Goal: Information Seeking & Learning: Learn about a topic

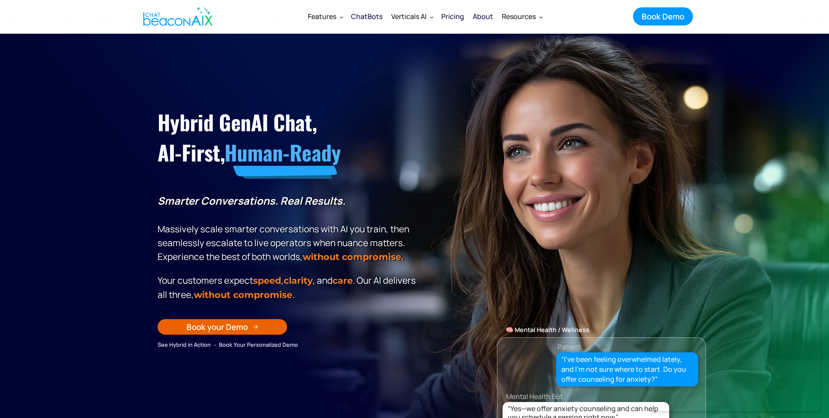
click at [165, 22] on img "home" at bounding box center [177, 16] width 69 height 26
drag, startPoint x: 156, startPoint y: 201, endPoint x: 159, endPoint y: 194, distance: 7.5
click at [156, 201] on div "Hybrid GenAI Chat, AI-First, Human-Ready Smarter Conversations. Real Results. M…" at bounding box center [414, 213] width 531 height 273
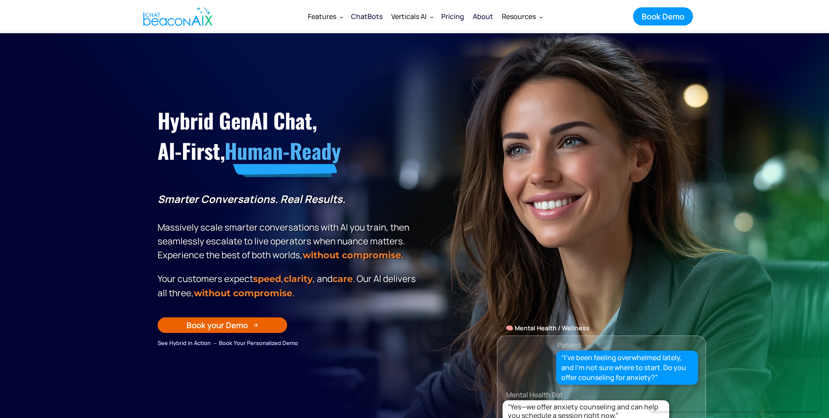
scroll to position [2, 0]
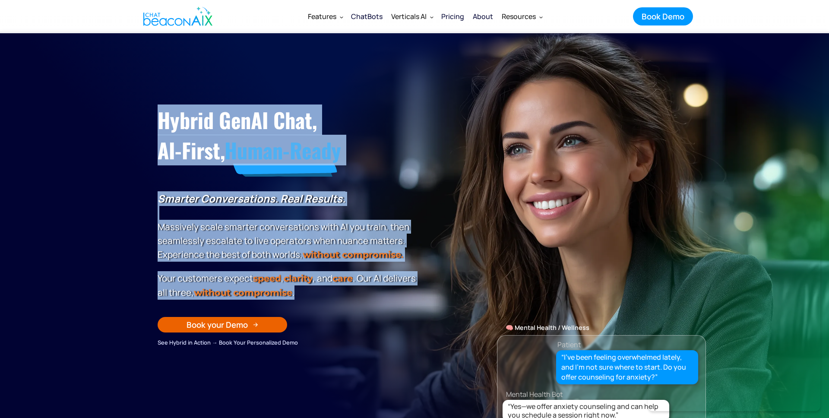
drag, startPoint x: 161, startPoint y: 128, endPoint x: 336, endPoint y: 291, distance: 238.7
click at [333, 292] on div "Hybrid GenAI Chat, AI-First, Human-Ready Smarter Conversations. Real Results. M…" at bounding box center [288, 224] width 261 height 247
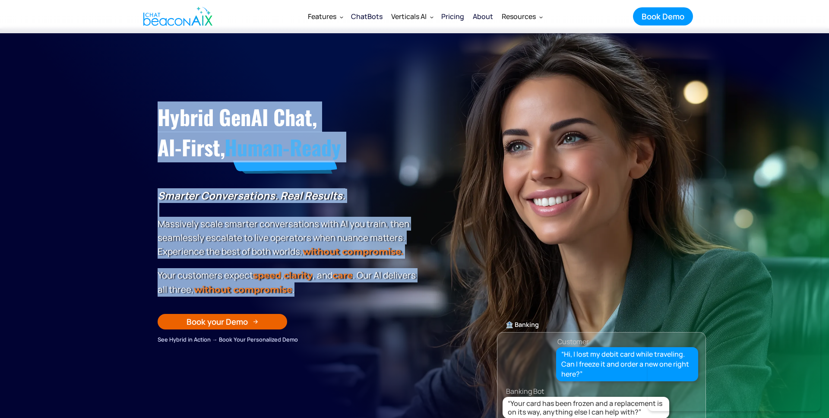
click at [343, 292] on p "Your customers expect speed , clarity , and care . Our Al delivers all three, w…" at bounding box center [288, 282] width 261 height 29
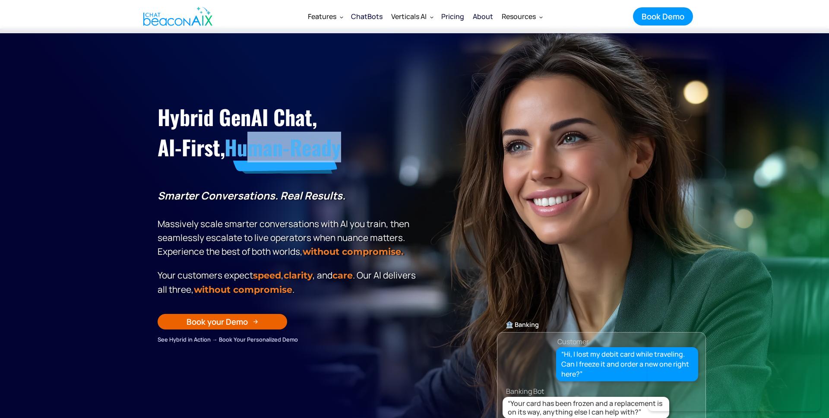
drag, startPoint x: 305, startPoint y: 156, endPoint x: 252, endPoint y: 145, distance: 54.1
click at [252, 145] on div "Hybrid GenAI Chat, AI-First, Human-Ready Smarter Conversations. Real Results. M…" at bounding box center [288, 221] width 261 height 247
click at [391, 136] on h1 "Hybrid GenAI Chat, AI-First, Human-Ready" at bounding box center [288, 132] width 261 height 61
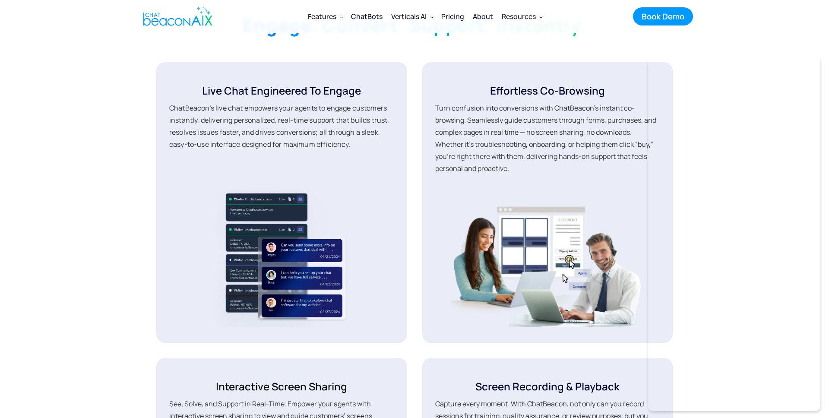
scroll to position [0, 0]
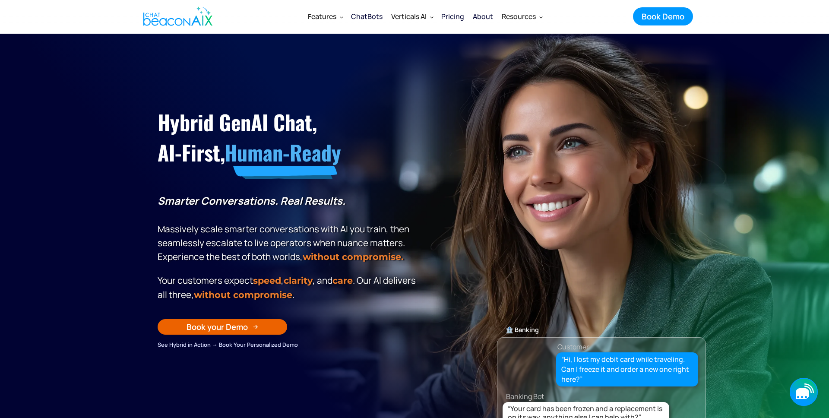
click at [801, 392] on icon "button" at bounding box center [802, 393] width 13 height 11
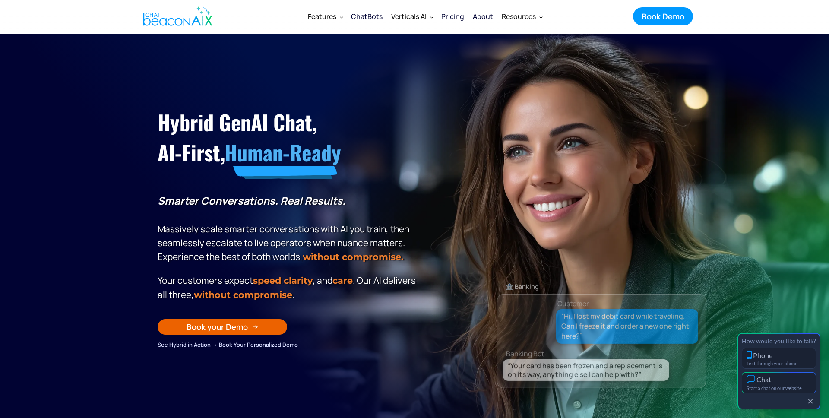
click at [783, 382] on div "Chat" at bounding box center [779, 379] width 65 height 9
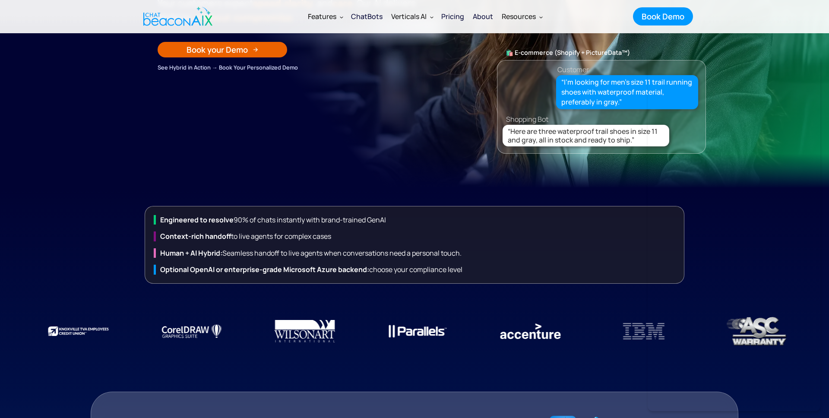
scroll to position [317, 0]
